Goal: Information Seeking & Learning: Learn about a topic

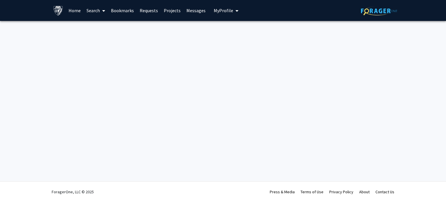
click at [150, 99] on div "Skip navigation Home Search Bookmarks Requests Projects Messages My Profile Cam…" at bounding box center [223, 101] width 446 height 202
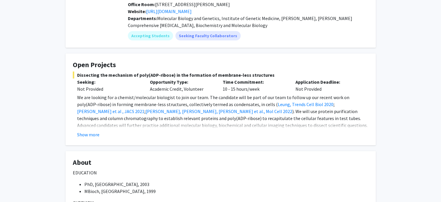
scroll to position [59, 0]
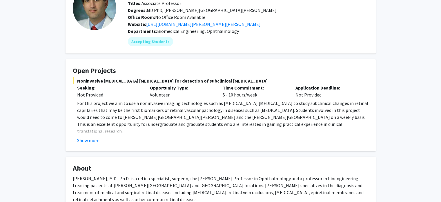
scroll to position [46, 0]
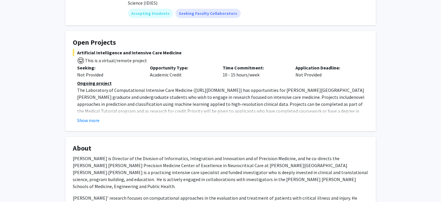
scroll to position [79, 0]
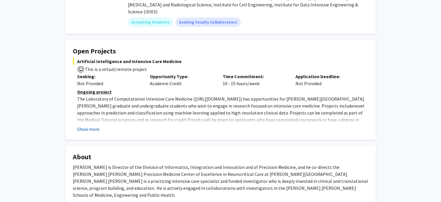
click at [93, 125] on button "Show more" at bounding box center [88, 128] width 22 height 7
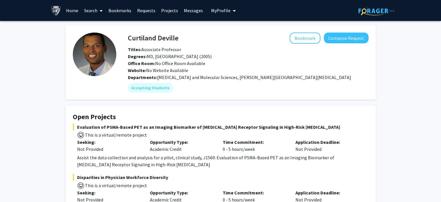
click at [222, 12] on span "My Profile" at bounding box center [220, 11] width 19 height 6
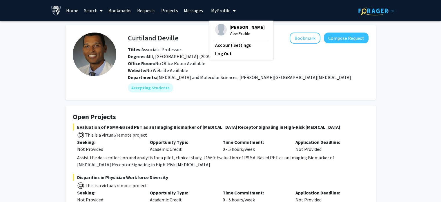
click at [126, 11] on link "Bookmarks" at bounding box center [120, 10] width 29 height 20
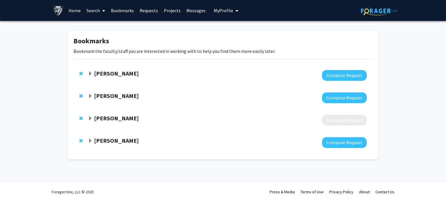
click at [90, 75] on span "Expand Yannis Paulus Bookmark" at bounding box center [90, 73] width 5 height 5
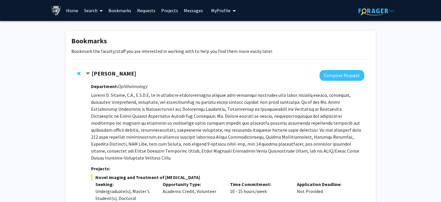
click at [88, 74] on span "Contract Yannis Paulus Bookmark" at bounding box center [88, 73] width 5 height 5
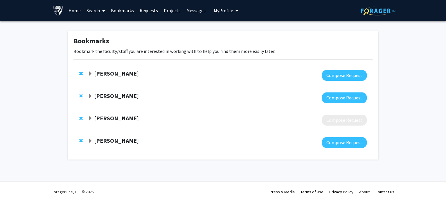
click at [90, 96] on span "Expand Angela Guarda Bookmark" at bounding box center [90, 96] width 5 height 5
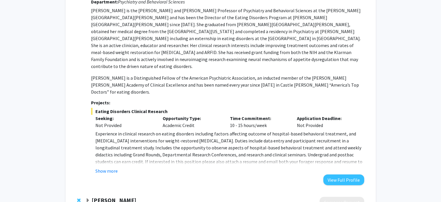
scroll to position [107, 0]
click at [113, 166] on button "Show more" at bounding box center [106, 169] width 22 height 7
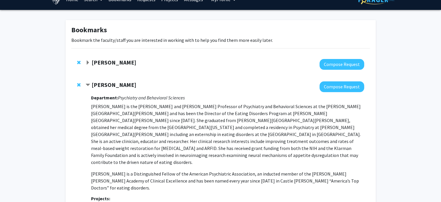
scroll to position [10, 0]
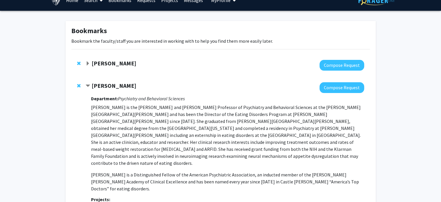
click at [89, 86] on span "Contract Angela Guarda Bookmark" at bounding box center [88, 86] width 5 height 5
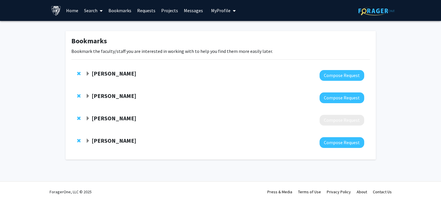
scroll to position [0, 0]
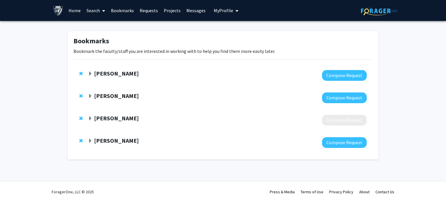
click at [90, 117] on span "Expand Diana Baptiste Bookmark" at bounding box center [90, 118] width 5 height 5
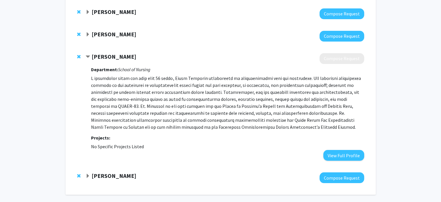
scroll to position [61, 0]
click at [87, 56] on span "Contract Diana Baptiste Bookmark" at bounding box center [88, 57] width 5 height 5
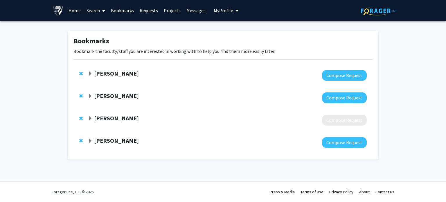
click at [91, 143] on div "[PERSON_NAME]" at bounding box center [150, 140] width 125 height 7
click at [91, 140] on span "Expand Jean Kim Bookmark" at bounding box center [90, 140] width 5 height 5
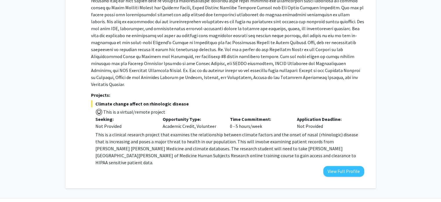
scroll to position [199, 0]
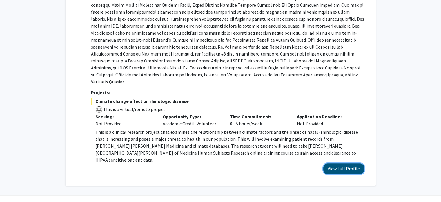
click at [337, 163] on button "View Full Profile" at bounding box center [343, 168] width 41 height 11
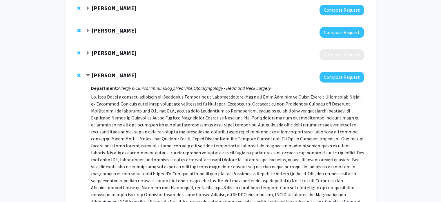
scroll to position [0, 0]
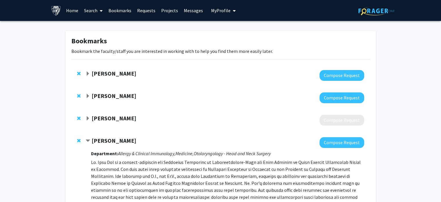
click at [76, 13] on link "Home" at bounding box center [72, 10] width 18 height 20
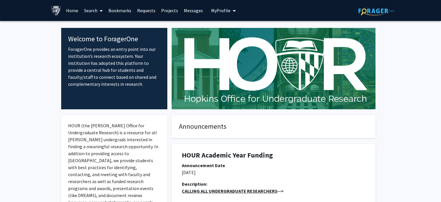
click at [97, 12] on link "Search" at bounding box center [93, 10] width 24 height 20
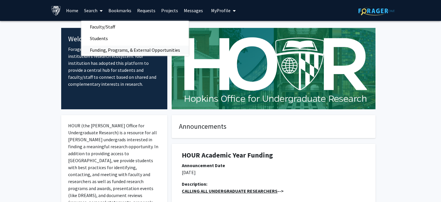
click at [108, 50] on span "Funding, Programs, & External Opportunities" at bounding box center [135, 50] width 108 height 12
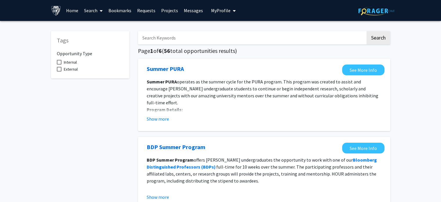
click at [60, 62] on span at bounding box center [59, 62] width 5 height 5
click at [59, 64] on input "Internal" at bounding box center [59, 64] width 0 height 0
checkbox input "true"
click at [199, 39] on input "Search Keywords" at bounding box center [252, 37] width 228 height 13
click at [367, 31] on button "Search" at bounding box center [379, 37] width 24 height 13
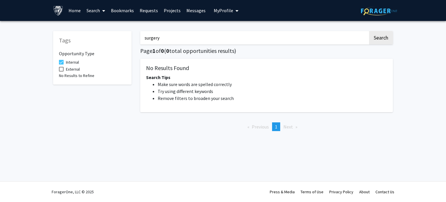
drag, startPoint x: 169, startPoint y: 35, endPoint x: 129, endPoint y: 37, distance: 39.8
click at [129, 37] on div "Tags Opportunity Type Internal External No Results to Refine surgery Search Pag…" at bounding box center [223, 80] width 348 height 110
click at [369, 31] on button "Search" at bounding box center [381, 37] width 24 height 13
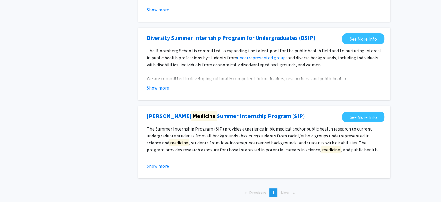
scroll to position [146, 0]
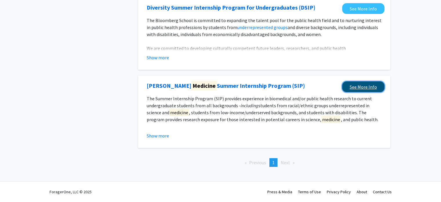
click at [365, 89] on link "See More Info" at bounding box center [363, 86] width 42 height 11
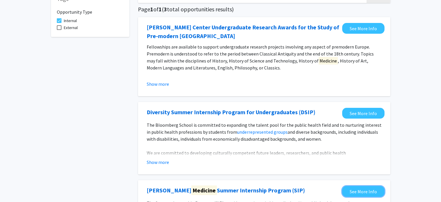
scroll to position [0, 0]
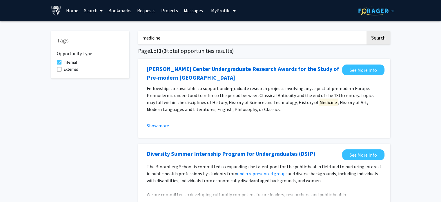
drag, startPoint x: 179, startPoint y: 36, endPoint x: 124, endPoint y: 41, distance: 55.7
click at [124, 41] on div "Tags Opportunity Type Internal External medicine Search Page 1 of 1 ( 3 total o…" at bounding box center [221, 171] width 348 height 292
type input "research"
click at [367, 31] on button "Search" at bounding box center [379, 37] width 24 height 13
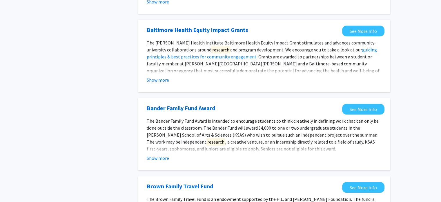
scroll to position [509, 0]
